Goal: Task Accomplishment & Management: Manage account settings

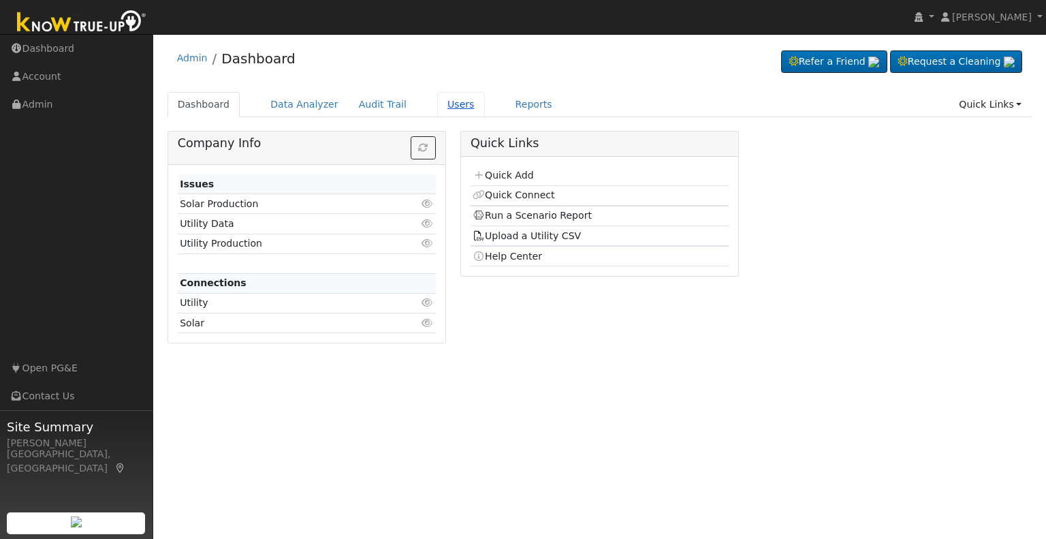
click at [438, 104] on link "Users" at bounding box center [461, 104] width 48 height 25
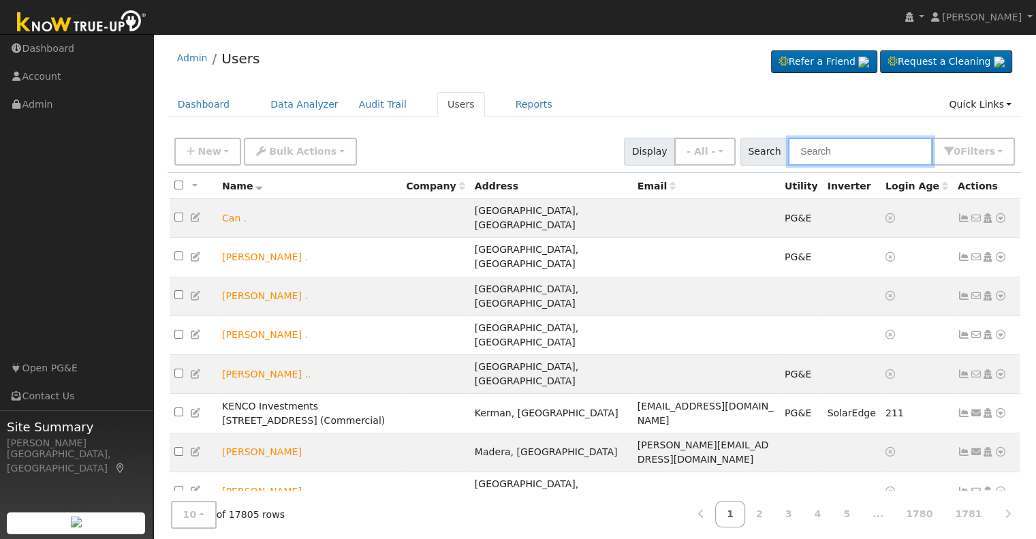
click at [833, 153] on input "text" at bounding box center [860, 152] width 144 height 28
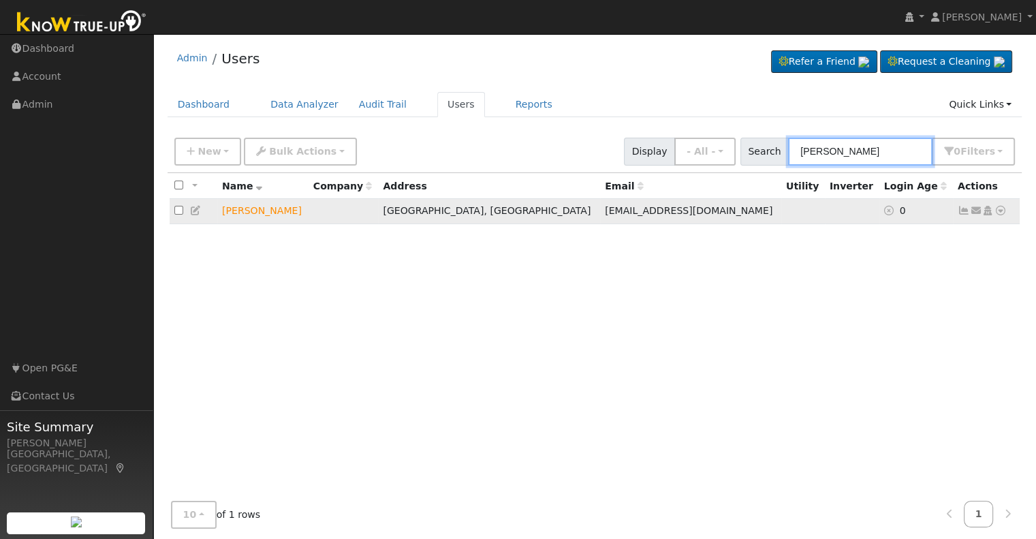
type input "[PERSON_NAME]"
click at [987, 214] on icon at bounding box center [987, 211] width 12 height 10
